Goal: Task Accomplishment & Management: Manage account settings

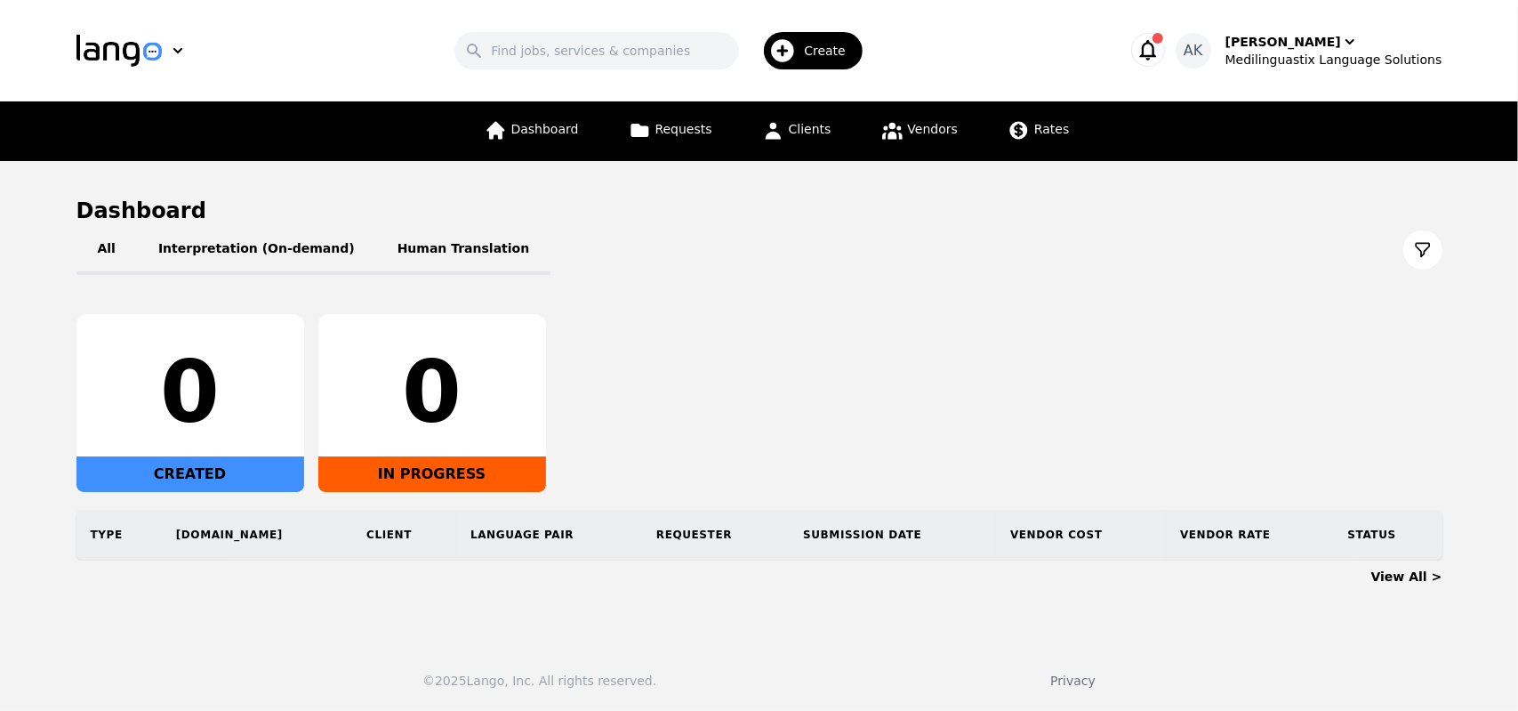
click at [1161, 47] on icon "button" at bounding box center [1148, 49] width 25 height 25
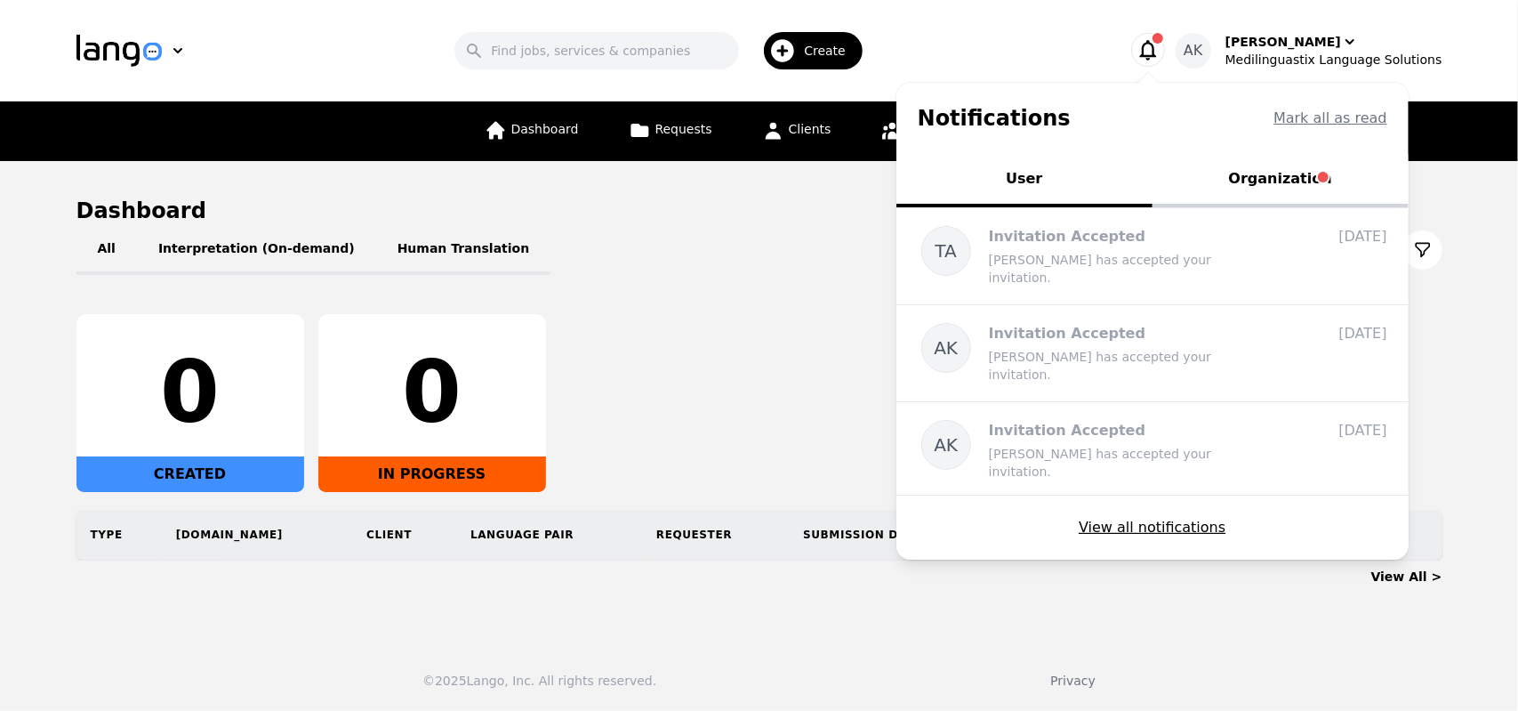
click at [1317, 186] on button "Organization" at bounding box center [1281, 180] width 256 height 53
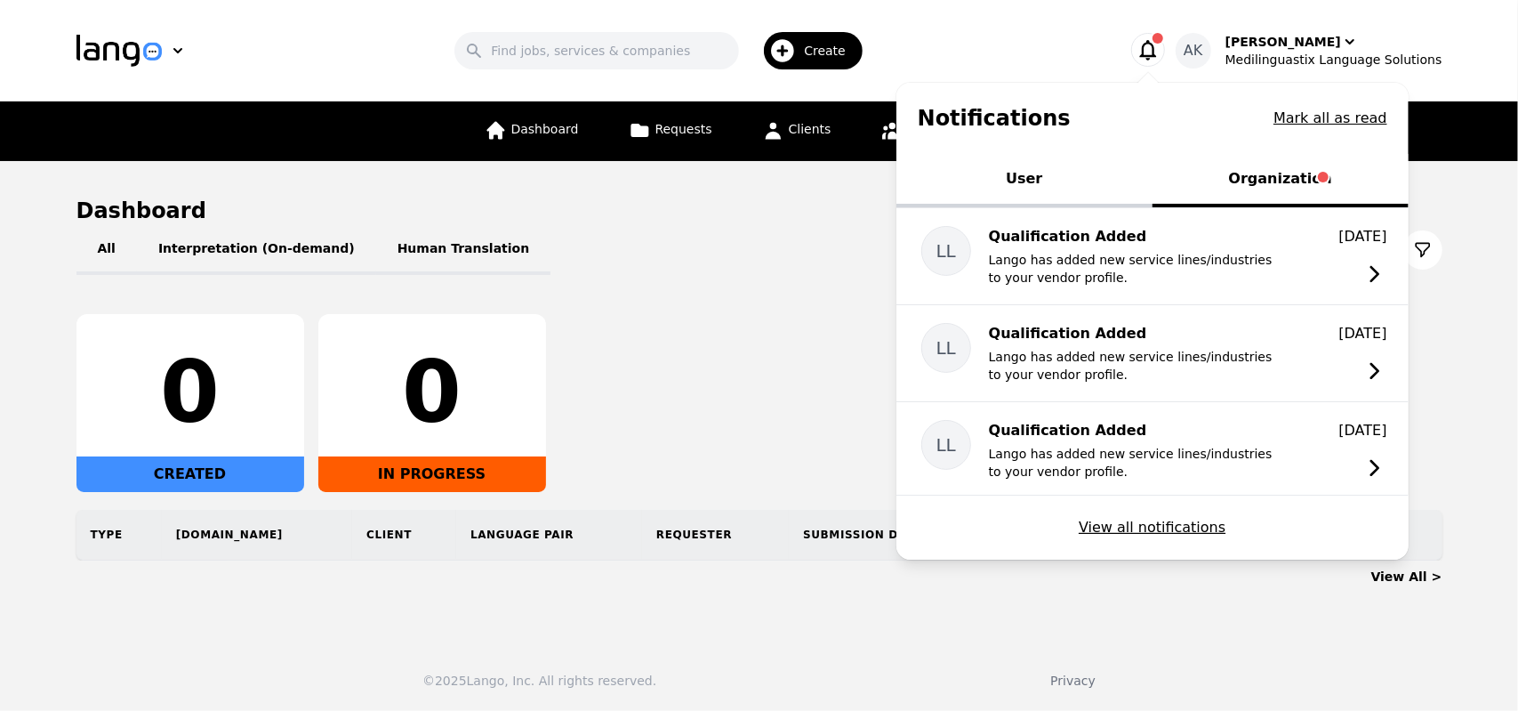
click at [1095, 188] on button "User" at bounding box center [1025, 180] width 256 height 53
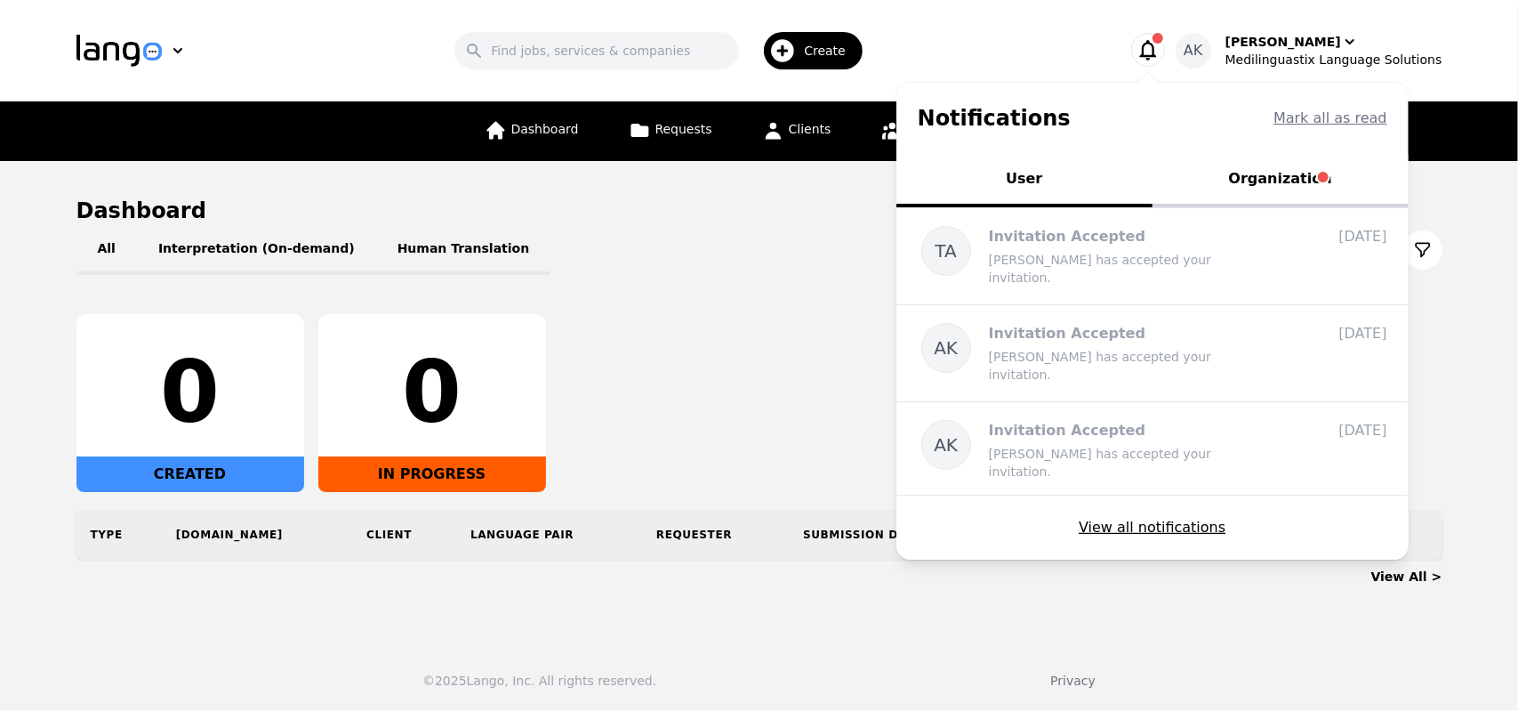
click at [1294, 181] on button "Organization" at bounding box center [1281, 180] width 256 height 53
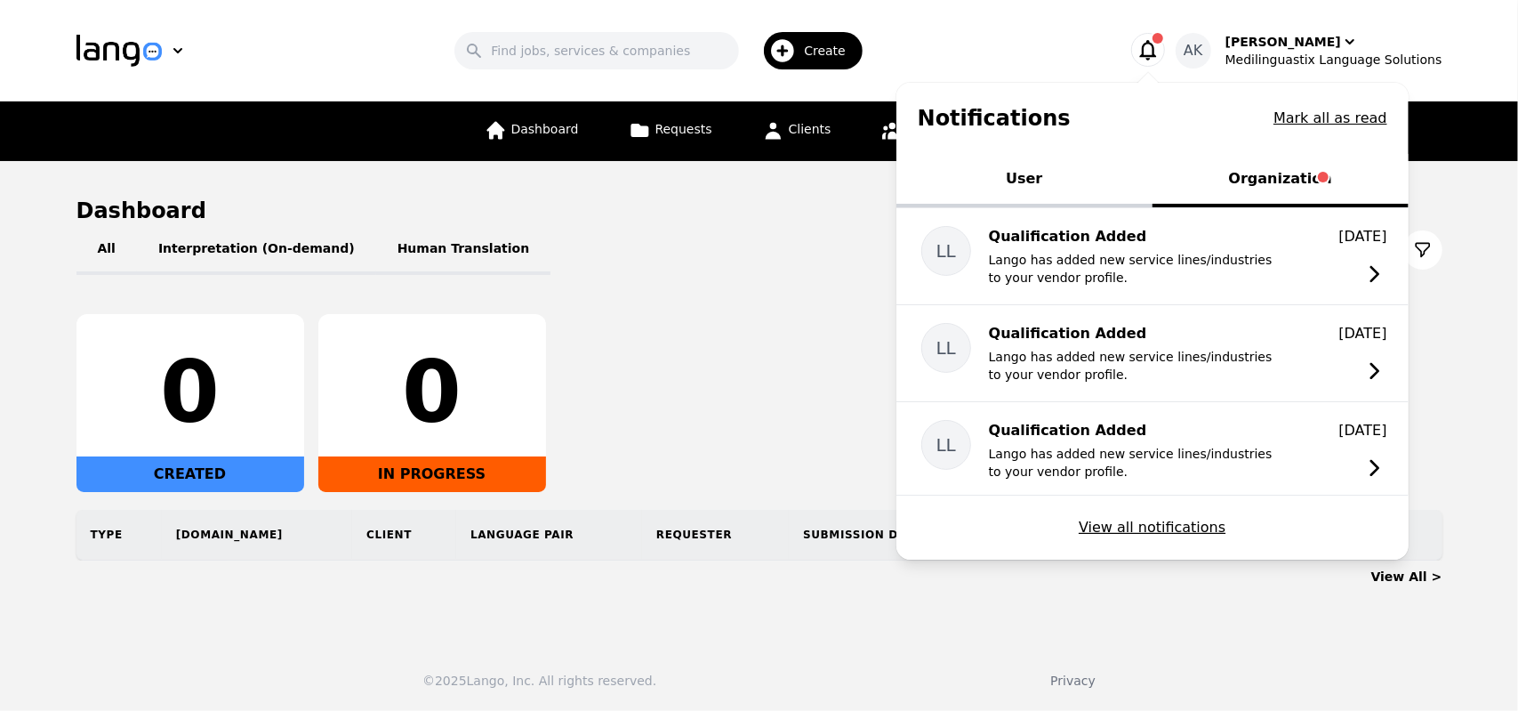
click at [1066, 168] on button "User" at bounding box center [1025, 180] width 256 height 53
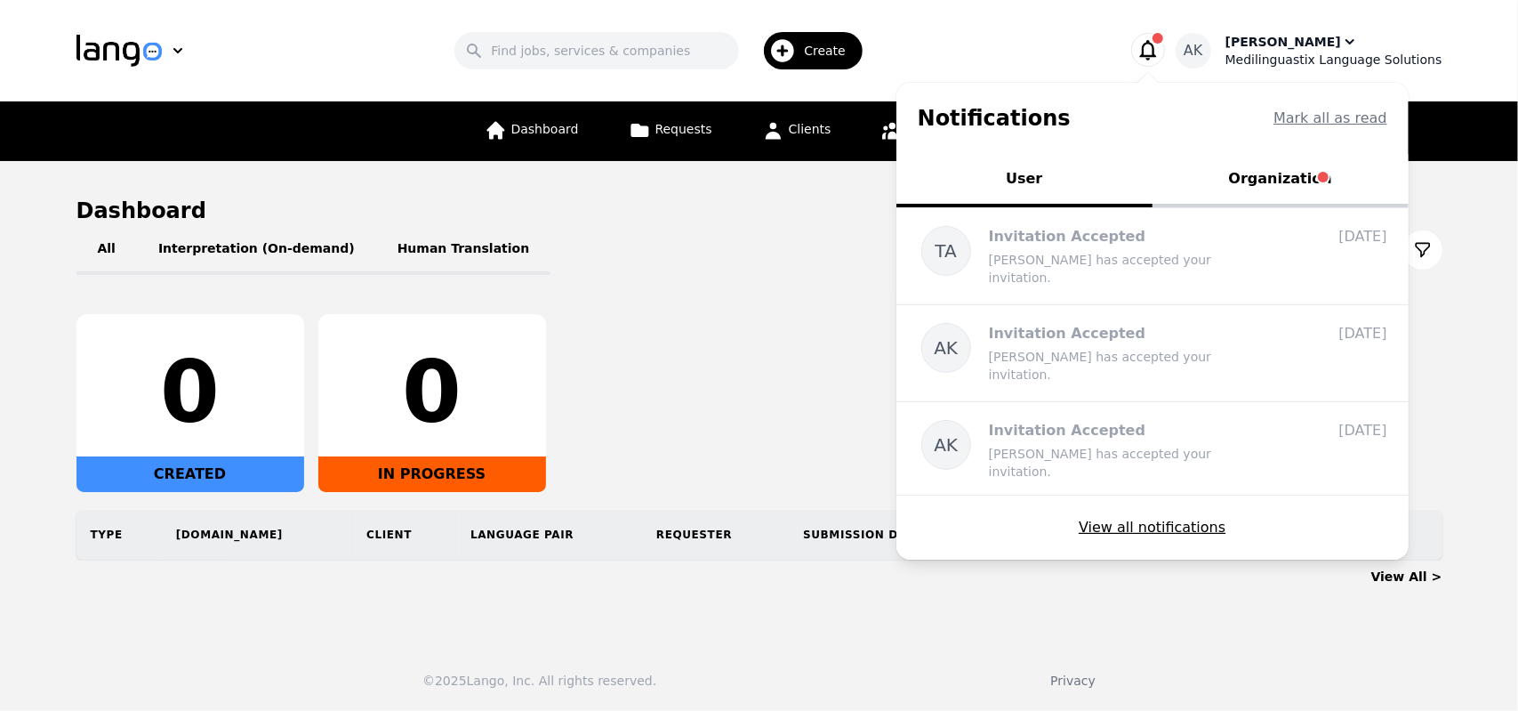
click at [1281, 43] on div "[PERSON_NAME]" at bounding box center [1284, 42] width 116 height 18
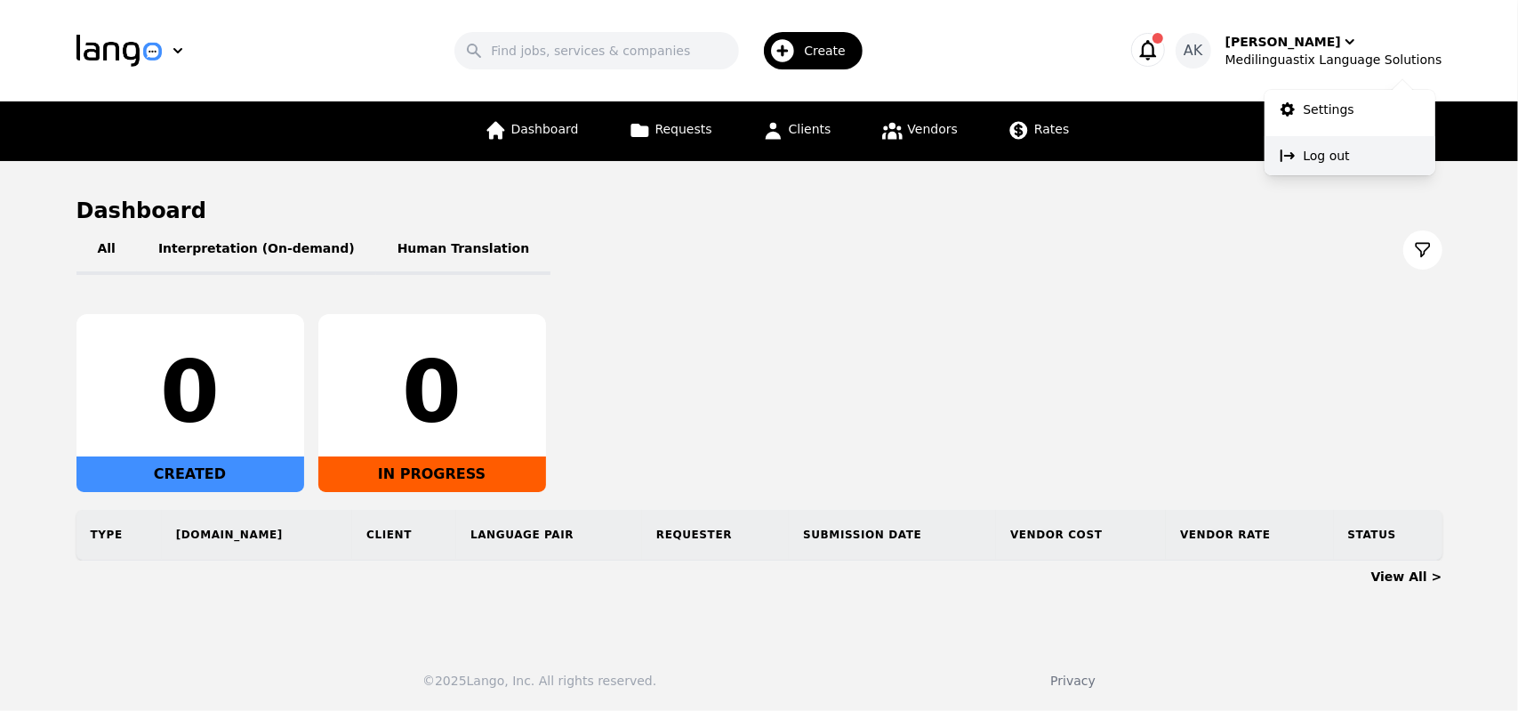
click at [1322, 157] on p "Log out" at bounding box center [1327, 156] width 46 height 18
